Goal: Transaction & Acquisition: Obtain resource

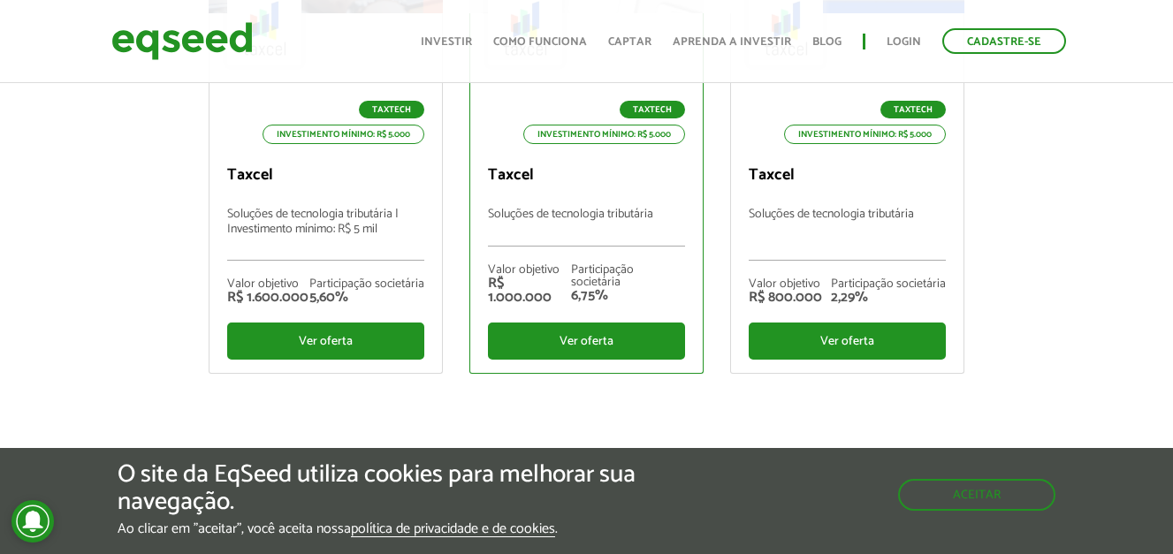
scroll to position [442, 0]
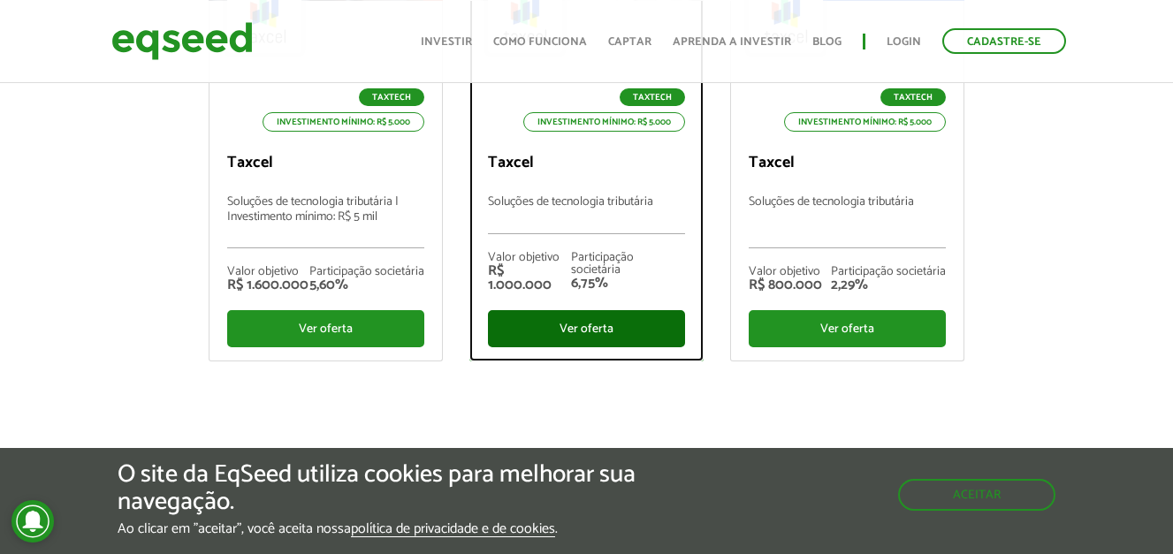
click at [588, 339] on div "Ver oferta" at bounding box center [586, 328] width 197 height 37
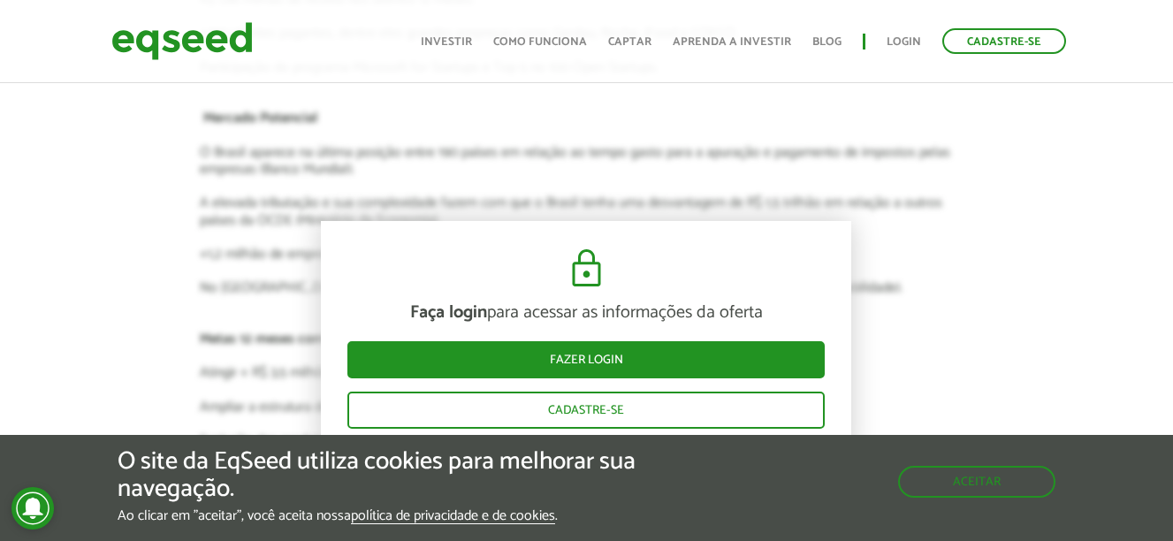
scroll to position [2475, 0]
